Goal: Task Accomplishment & Management: Manage account settings

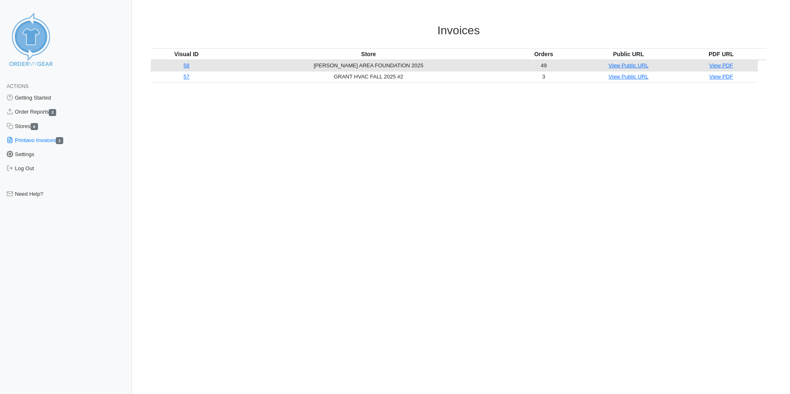
click at [39, 155] on link "Settings" at bounding box center [66, 155] width 132 height 14
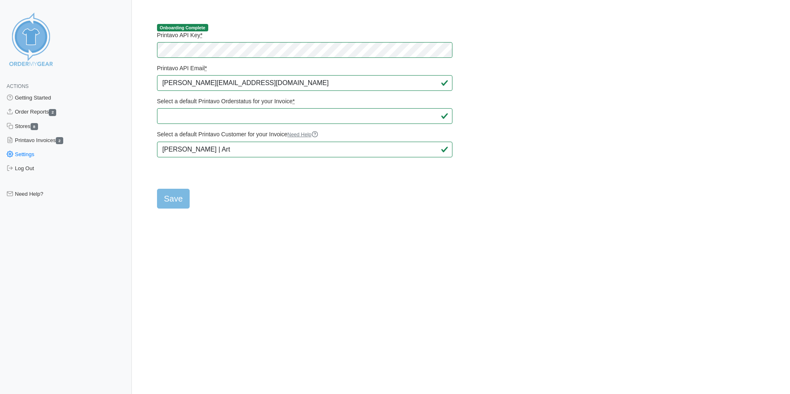
click at [241, 214] on html "Actions Getting Started Order Reports 2 Stores 8 Printavo Invoices 2 Settings L…" at bounding box center [395, 111] width 790 height 222
click at [179, 199] on input "Save" at bounding box center [173, 199] width 33 height 20
type input "Saving..."
click at [36, 113] on link "Order Reports 2" at bounding box center [66, 112] width 132 height 14
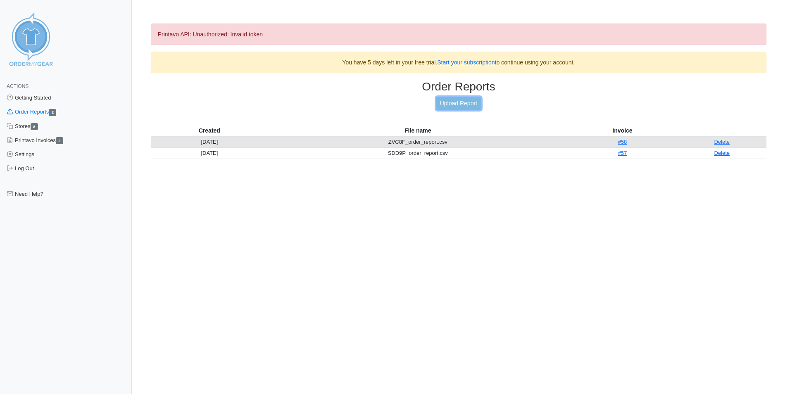
click at [452, 105] on link "Upload Report" at bounding box center [459, 103] width 45 height 13
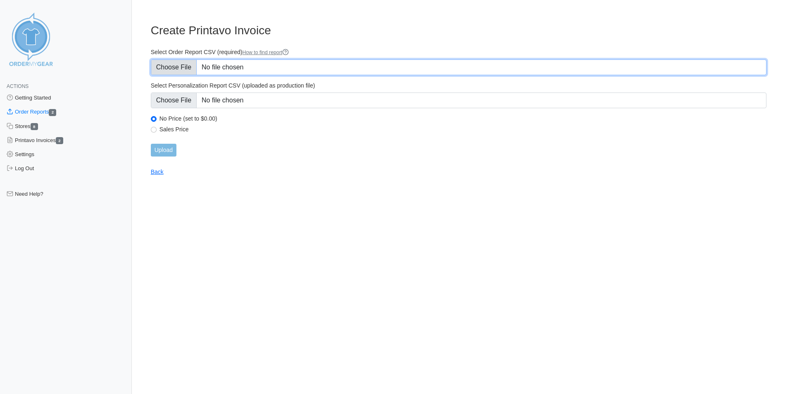
click at [176, 67] on input "Select Order Report CSV (required) How to find report" at bounding box center [459, 68] width 616 height 16
type input "C:\fakepath\AXTC8_order_report (1).csv"
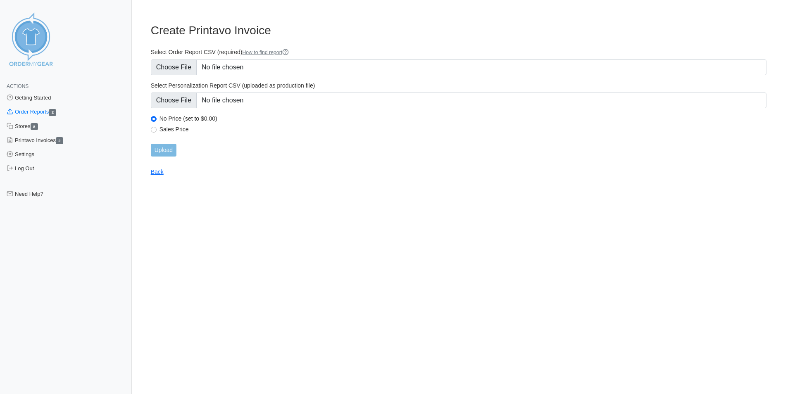
click at [170, 128] on label "Sales Price" at bounding box center [463, 129] width 607 height 7
click at [157, 128] on input "Sales Price" at bounding box center [154, 130] width 6 height 6
radio input "true"
click at [172, 149] on input "Upload" at bounding box center [164, 150] width 26 height 13
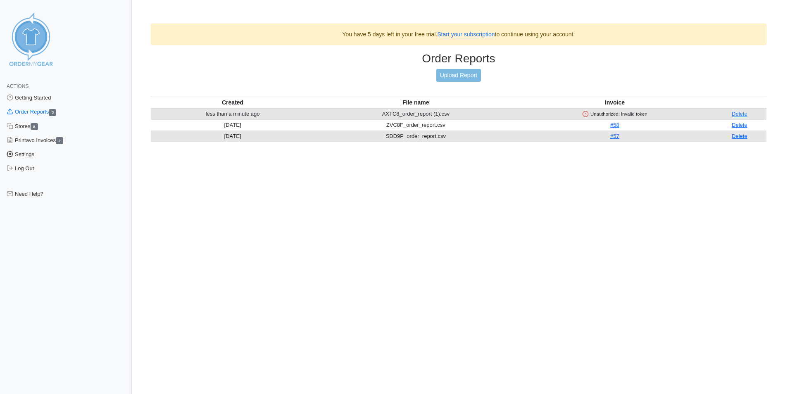
click at [31, 157] on link "Settings" at bounding box center [66, 155] width 132 height 14
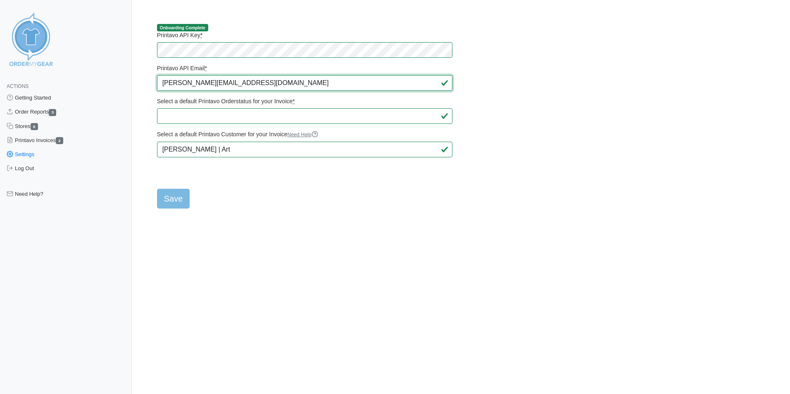
drag, startPoint x: 177, startPoint y: 87, endPoint x: 157, endPoint y: 86, distance: 20.7
click at [157, 86] on input "[PERSON_NAME][EMAIL_ADDRESS][DOMAIN_NAME]" at bounding box center [305, 83] width 296 height 16
type input "art@billslockerroom3.com"
click at [176, 195] on input "Save" at bounding box center [173, 199] width 33 height 20
type input "Saving..."
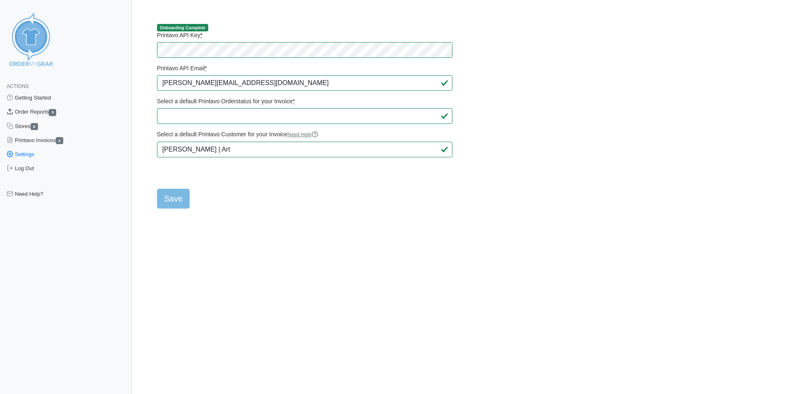
click at [45, 112] on link "Order Reports 3" at bounding box center [66, 112] width 132 height 14
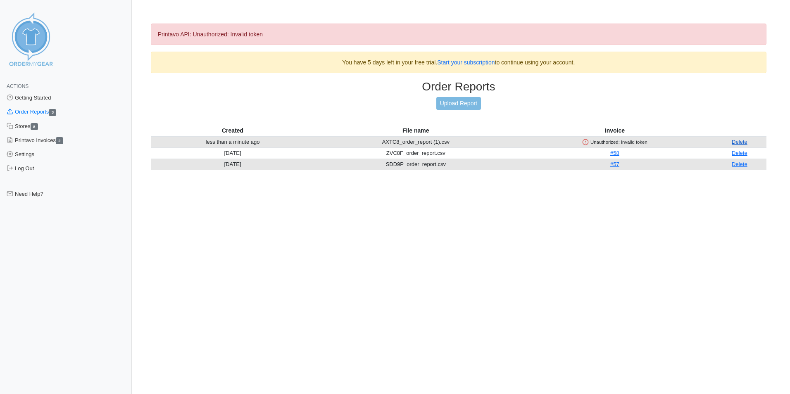
click at [736, 143] on link "Delete" at bounding box center [740, 142] width 16 height 6
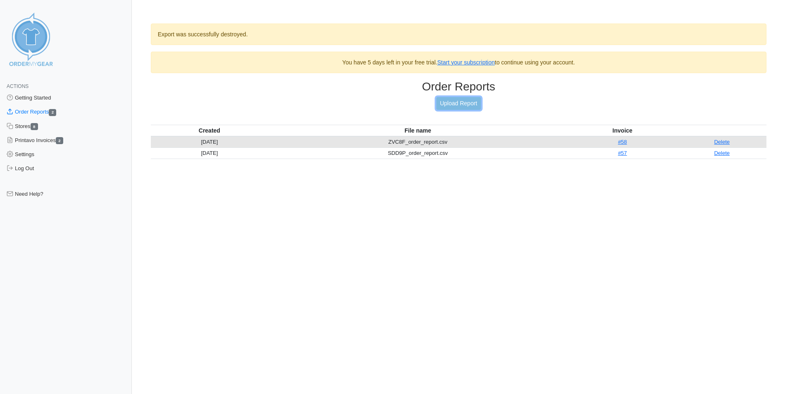
click at [462, 107] on link "Upload Report" at bounding box center [459, 103] width 45 height 13
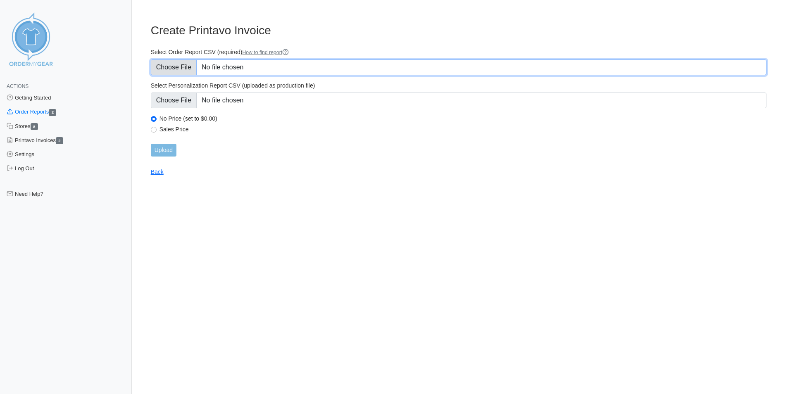
click at [183, 69] on input "Select Order Report CSV (required) How to find report" at bounding box center [459, 68] width 616 height 16
type input "C:\fakepath\AXTC8_order_report (1).csv"
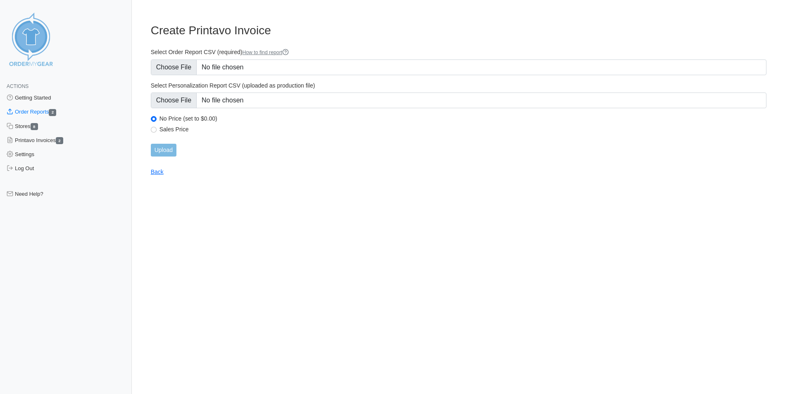
click at [178, 129] on label "Sales Price" at bounding box center [463, 129] width 607 height 7
click at [157, 129] on input "Sales Price" at bounding box center [154, 130] width 6 height 6
radio input "true"
click at [171, 150] on input "Upload" at bounding box center [164, 150] width 26 height 13
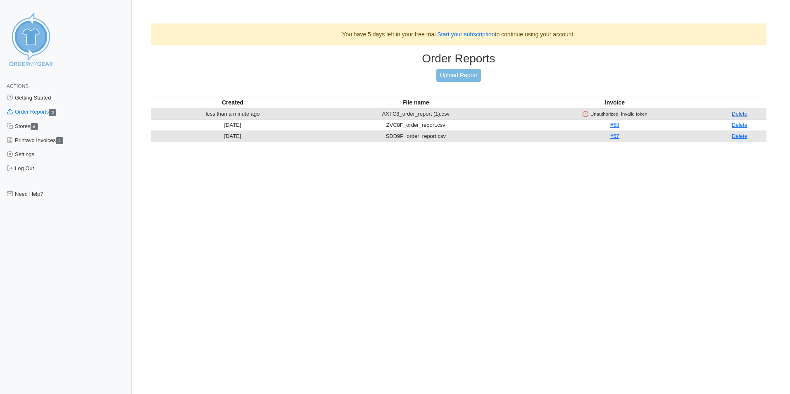
click at [741, 112] on link "Delete" at bounding box center [740, 114] width 16 height 6
